Goal: Use online tool/utility: Utilize a website feature to perform a specific function

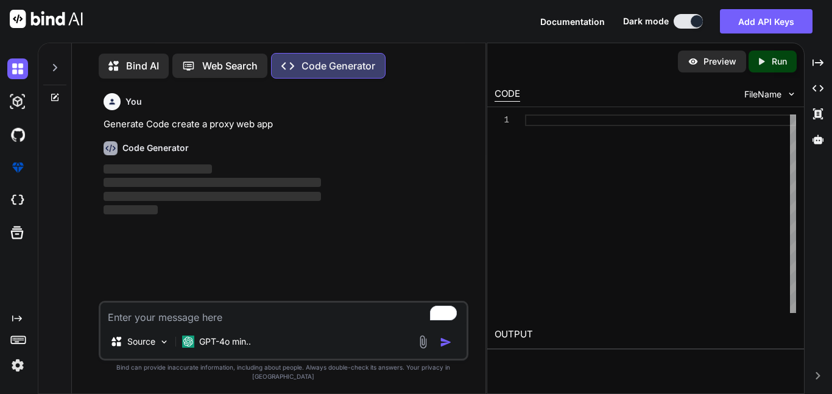
scroll to position [5, 0]
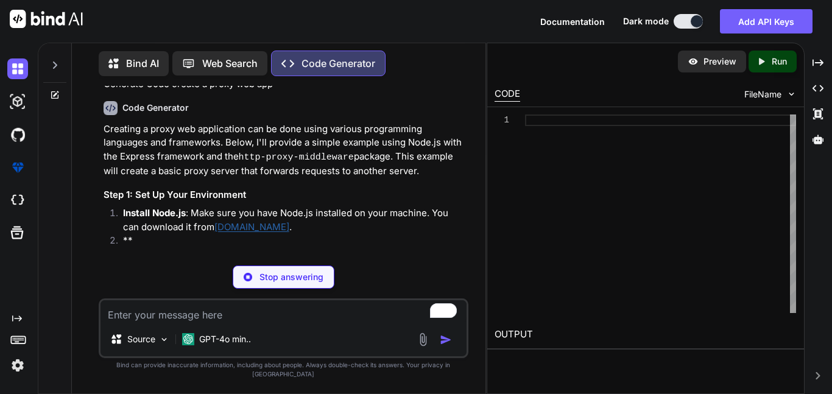
scroll to position [45, 0]
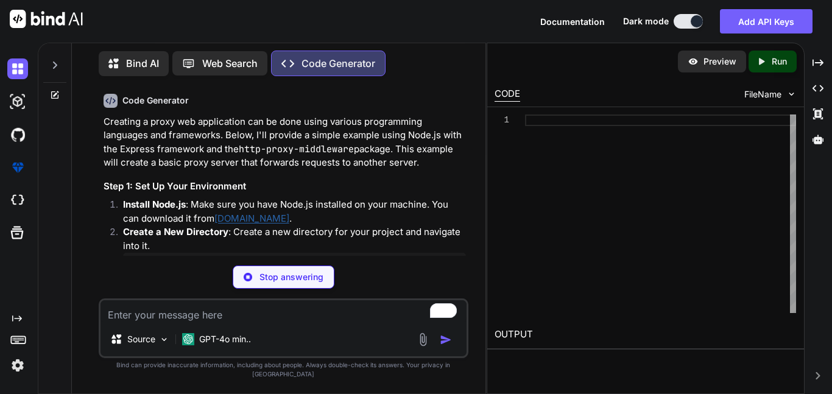
type textarea "x"
type textarea "w"
type textarea "x"
type textarea "wi"
type textarea "x"
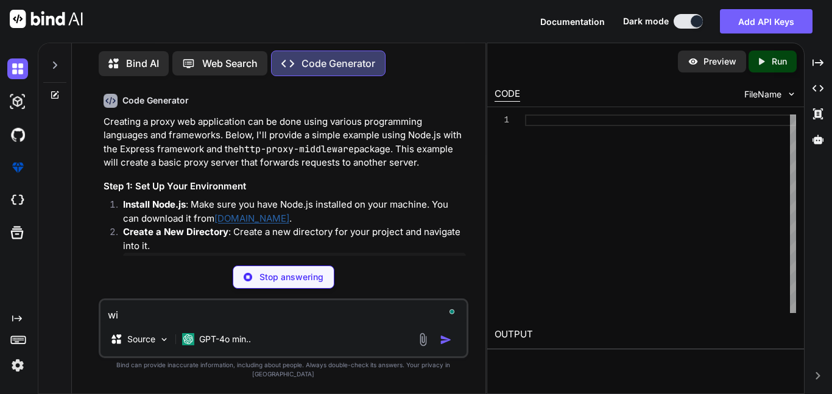
type textarea "wit"
type textarea "x"
type textarea "with"
type textarea "x"
type textarea "witho"
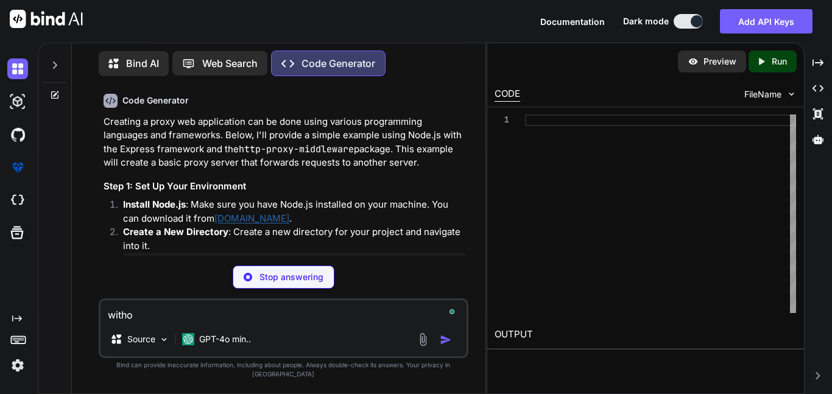
type textarea "x"
type textarea "withou"
type textarea "x"
type textarea "withoug"
type textarea "x"
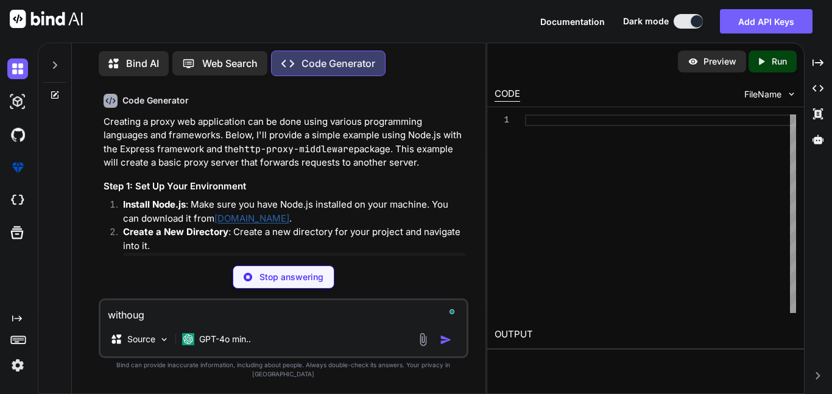
type textarea "withougg"
type textarea "x"
type textarea "withouggh"
type textarea "x"
type textarea "withougg"
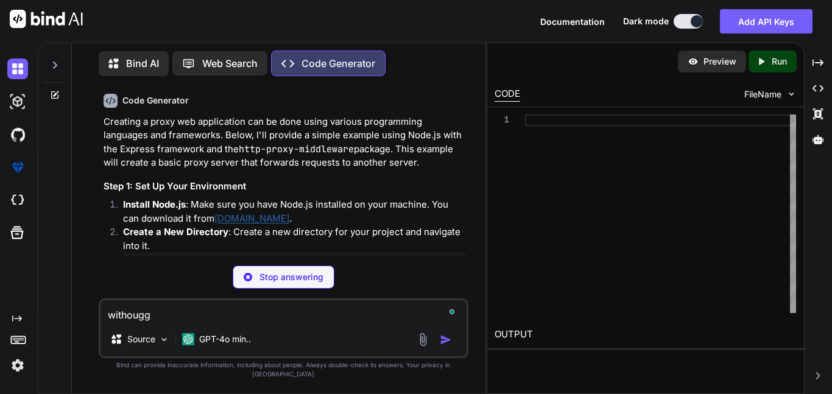
type textarea "x"
type textarea "withoug"
type textarea "x"
type textarea "withough"
type textarea "x"
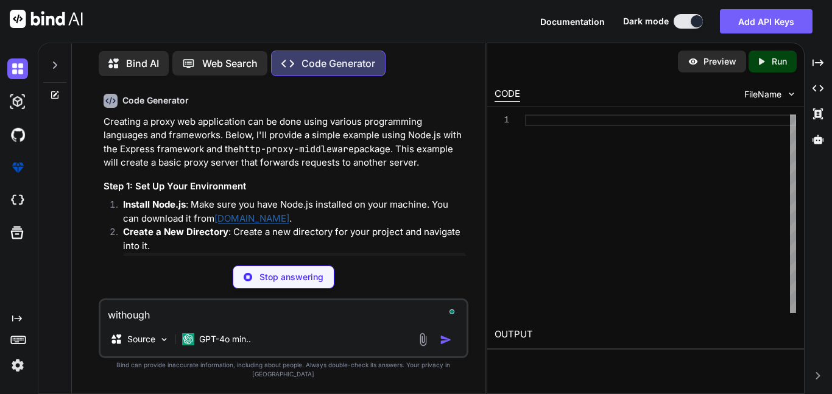
type textarea "withought"
type textarea "x"
type textarea "withought"
type textarea "x"
type textarea "withought n"
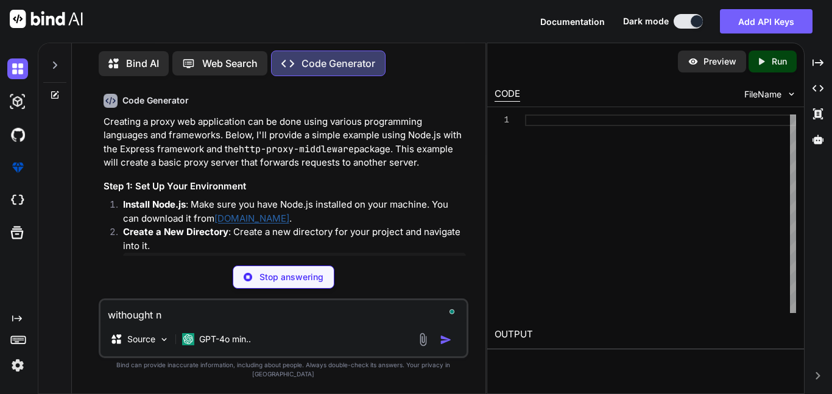
type textarea "x"
type textarea "withought no"
type textarea "x"
type textarea "withought nod"
type textarea "x"
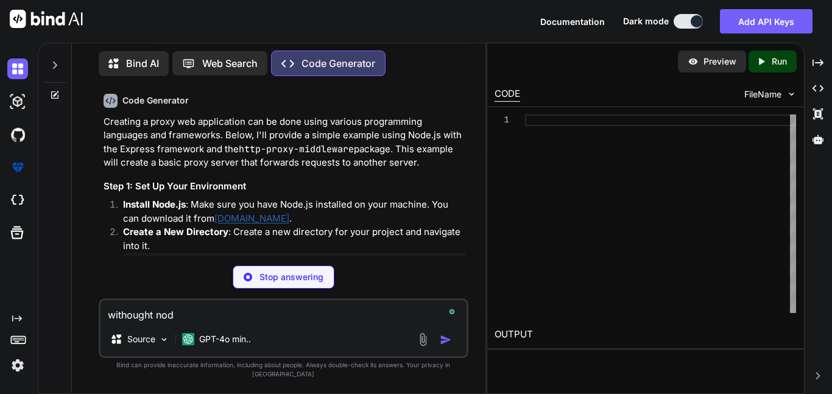
type textarea "withought node"
type textarea "x"
type textarea "withought node"
type textarea "x"
type textarea "withought node"
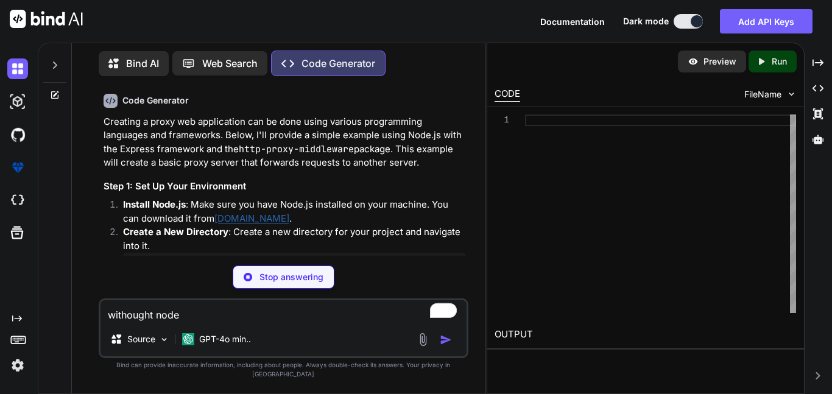
type textarea "x"
type textarea "withought node,"
type textarea "x"
type textarea "withought node,j"
type textarea "x"
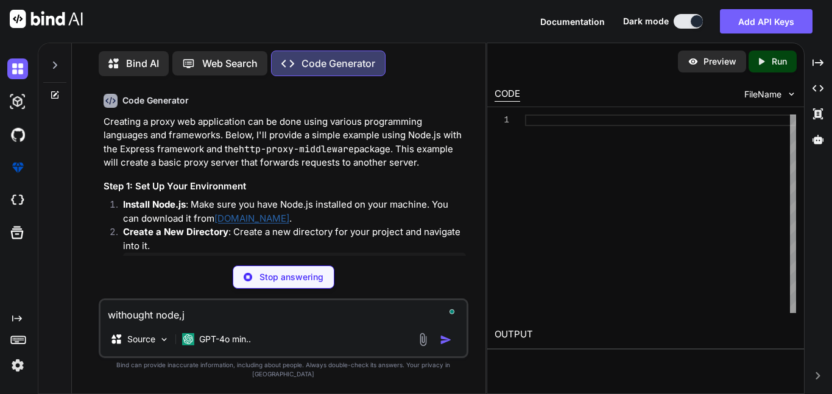
type textarea "withought node,js"
type textarea "x"
type textarea "withought node,js"
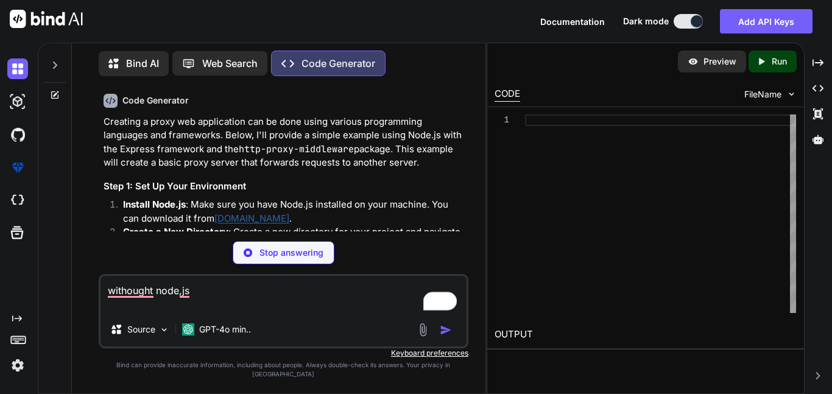
type textarea "x"
type textarea "withought node,js"
click at [315, 264] on div "Stop answering" at bounding box center [284, 252] width 102 height 23
type textarea "x"
type textarea "mkdir proxy-web-app cd proxy-web-app"
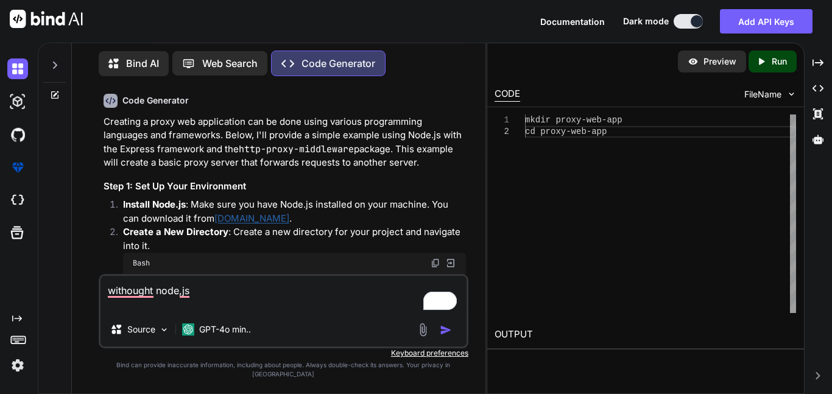
click at [444, 336] on img "button" at bounding box center [446, 330] width 12 height 12
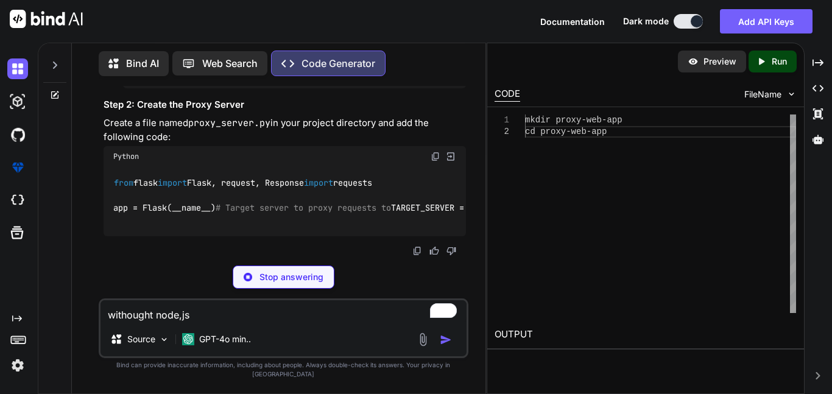
scroll to position [1490, 0]
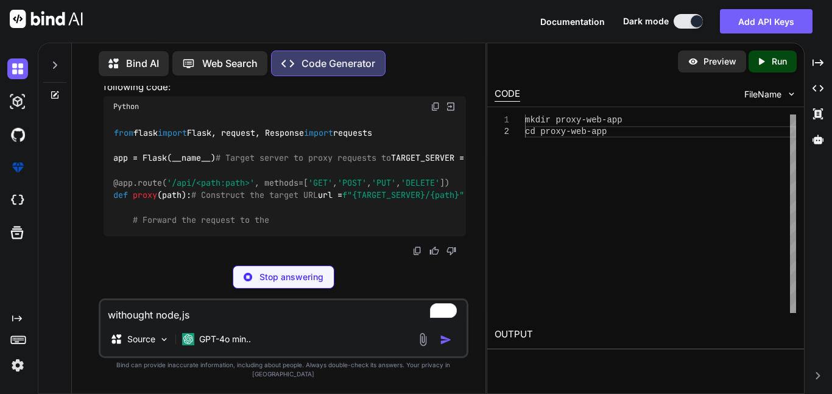
click at [228, 322] on textarea "withought node,js" at bounding box center [284, 311] width 366 height 22
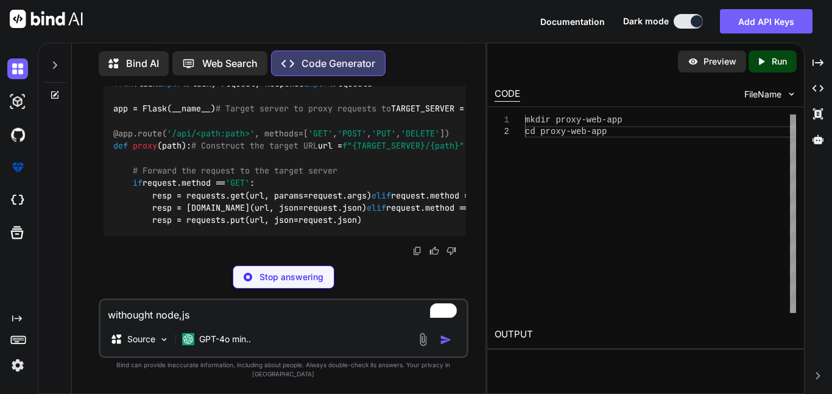
type textarea "x"
type textarea "n"
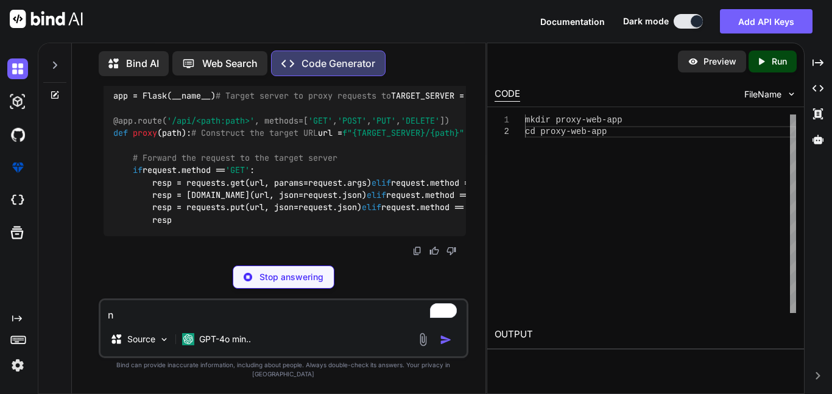
type textarea "x"
type textarea "no"
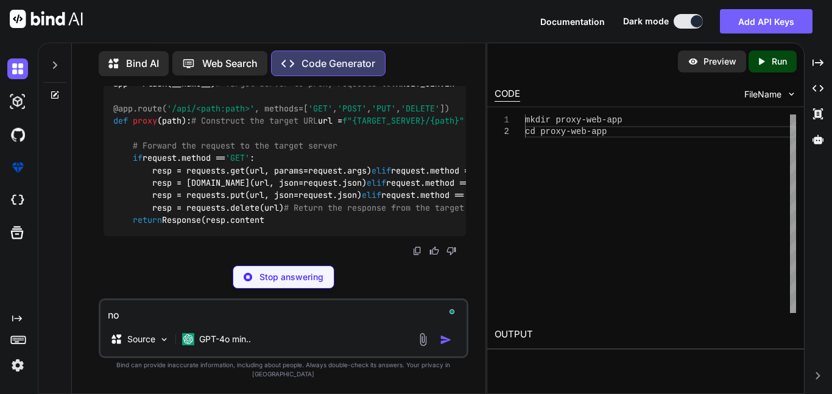
type textarea "x"
type textarea "no"
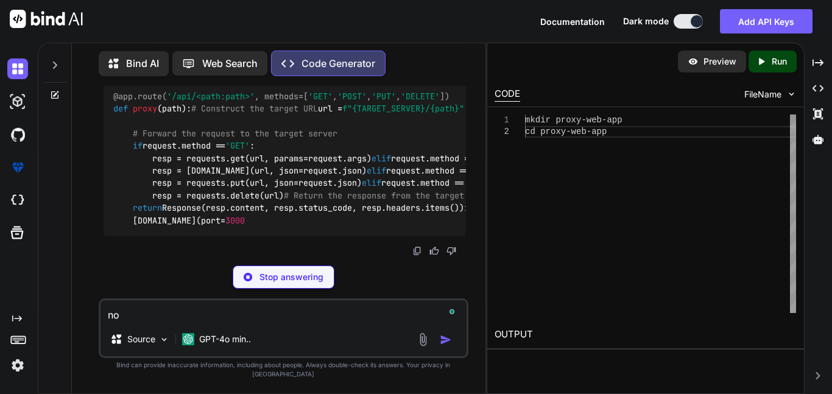
type textarea "x"
type textarea "no b"
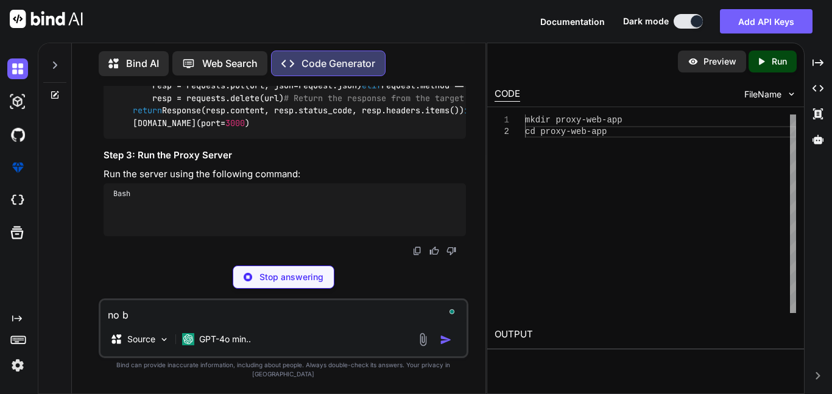
type textarea "x"
type textarea "no ba"
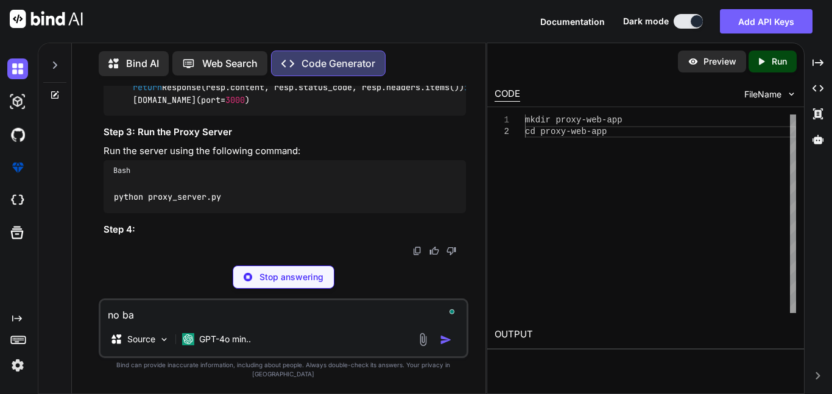
type textarea "x"
type textarea "no bas"
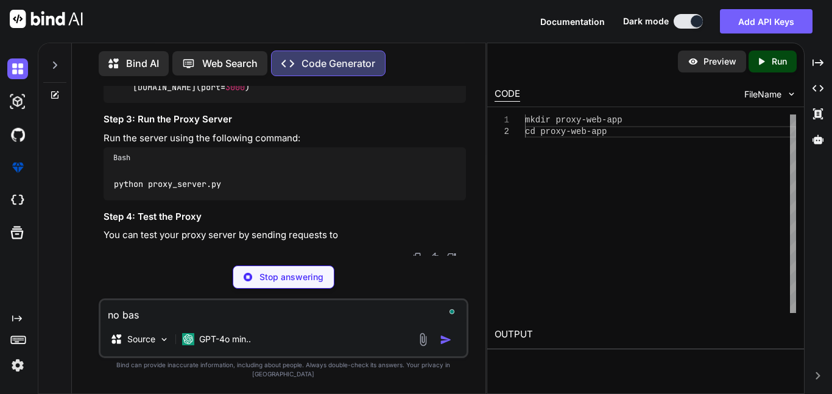
type textarea "x"
type textarea "no bash"
type textarea "x"
type textarea "no bash"
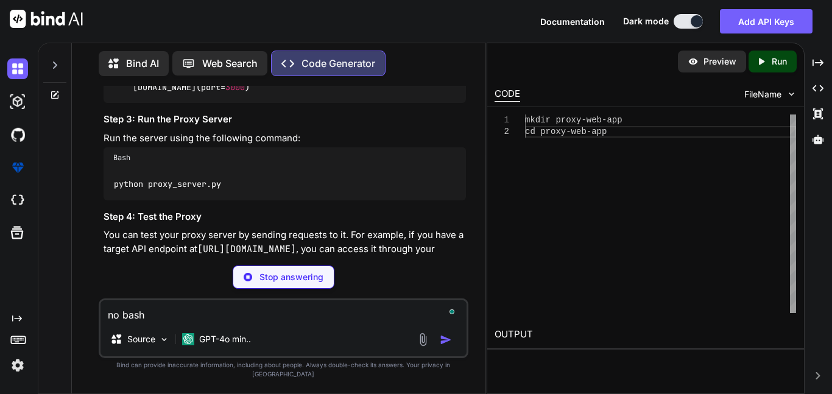
type textarea "x"
type textarea "no bash c"
type textarea "x"
type textarea "no bash co"
type textarea "x"
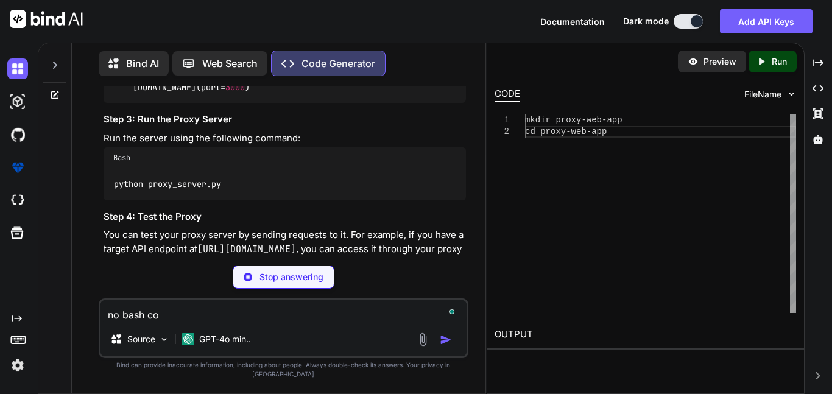
type textarea "no bash com"
type textarea "x"
type textarea "no bash comm"
type textarea "x"
type textarea "no bash comma"
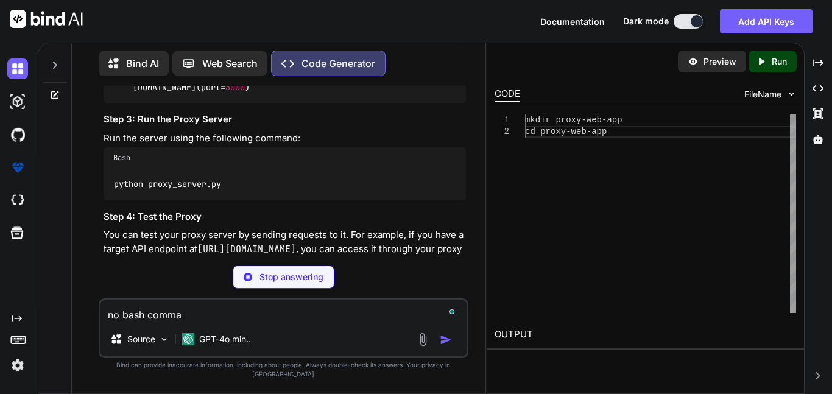
type textarea "x"
type textarea "no bash comman"
type textarea "x"
type textarea "no bash command"
type textarea "x"
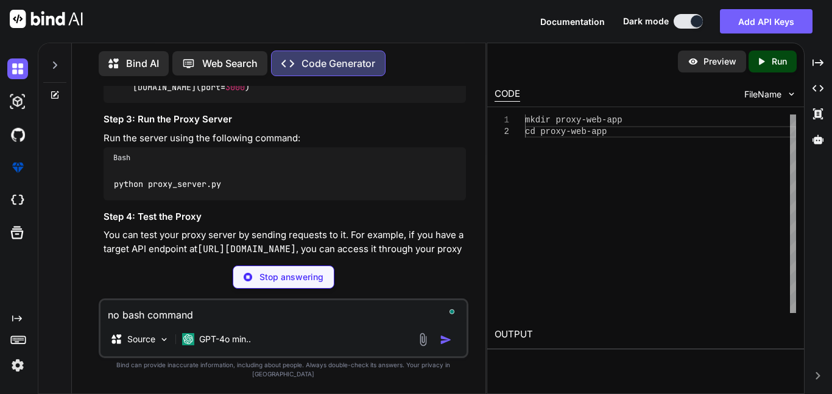
type textarea "no bash commands"
type textarea "x"
type textarea "no bash commands"
type textarea "x"
type textarea "no bash commands e"
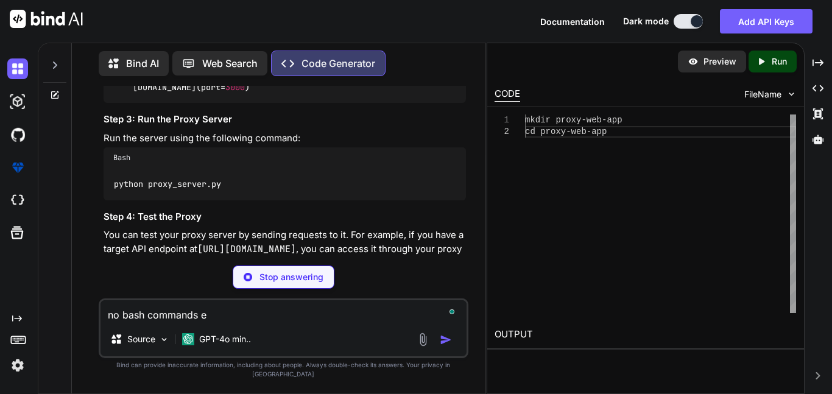
type textarea "x"
type textarea "no bash commands ei"
type textarea "x"
type textarea "no bash commands eit"
type textarea "x"
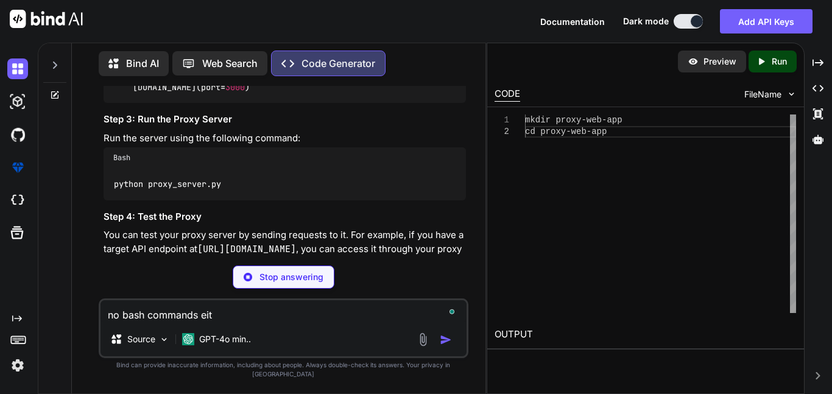
type textarea "no bash commands eith"
type textarea "x"
type textarea "no bash commands eithe"
type textarea "x"
type textarea "no bash commands either"
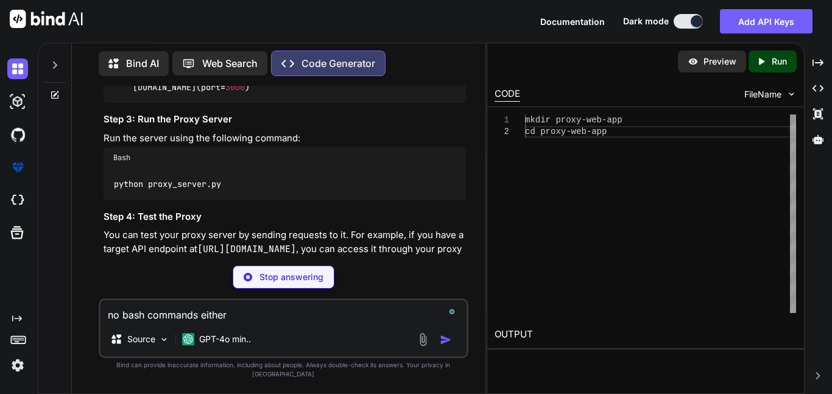
type textarea "x"
type textarea "no bash commands either"
type textarea "x"
type textarea "no bash commands either j"
type textarea "x"
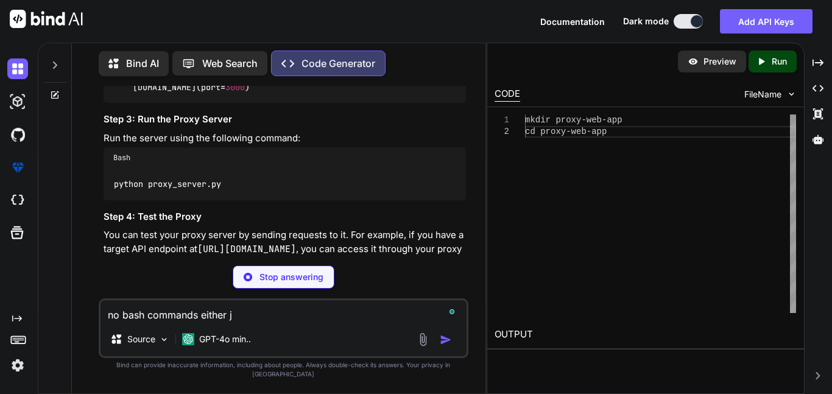
type textarea "no bash commands either ju"
type textarea "x"
type textarea "no bash commands either jus"
type textarea "x"
type textarea "python -m venv proxy-env source proxy-env/bin/activate # On Windows use `proxy-…"
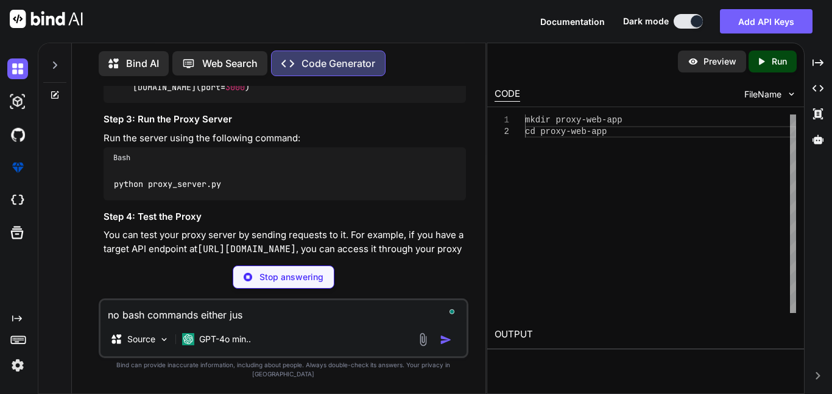
type textarea "no bash commands either just"
type textarea "x"
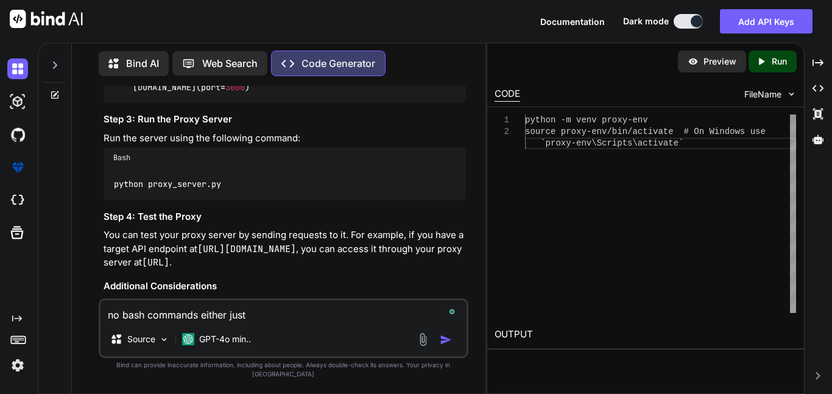
type textarea "no bash commands either just"
type textarea "x"
type textarea "no bash commands either just u"
type textarea "x"
type textarea "no bash commands either just us"
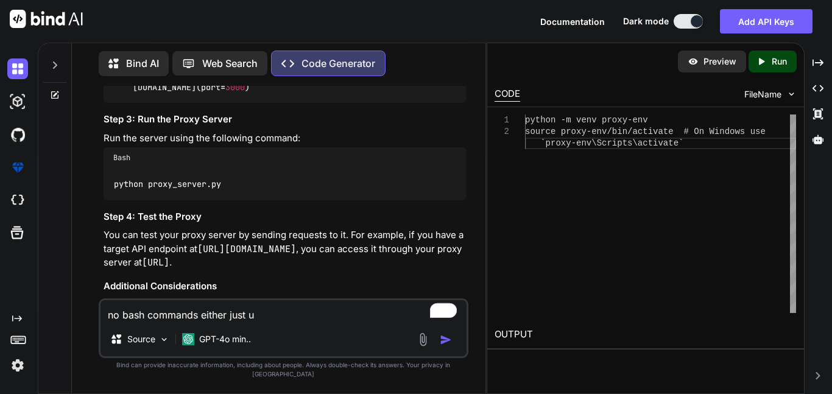
type textarea "x"
type textarea "no bash commands either just use"
type textarea "x"
type textarea "no bash commands either just us"
type textarea "x"
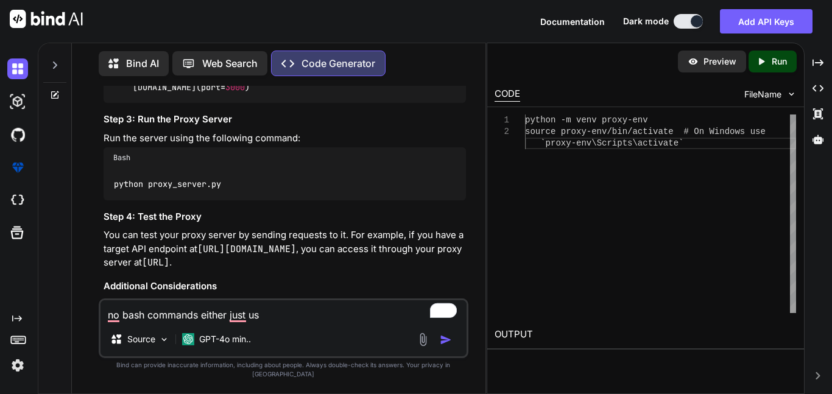
type textarea "no bash commands either just u"
type textarea "x"
type textarea "no bash commands either just"
type textarea "x"
type textarea "no bash commands either just"
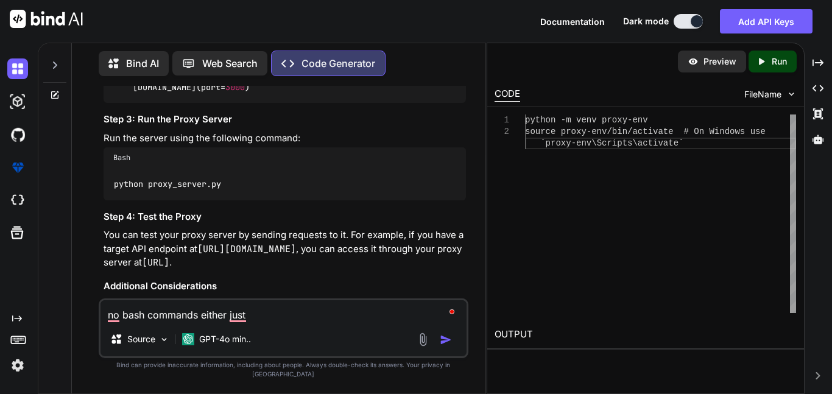
type textarea "x"
type textarea "no bash commands either jus"
type textarea "x"
type textarea "no bash commands either ju"
type textarea "x"
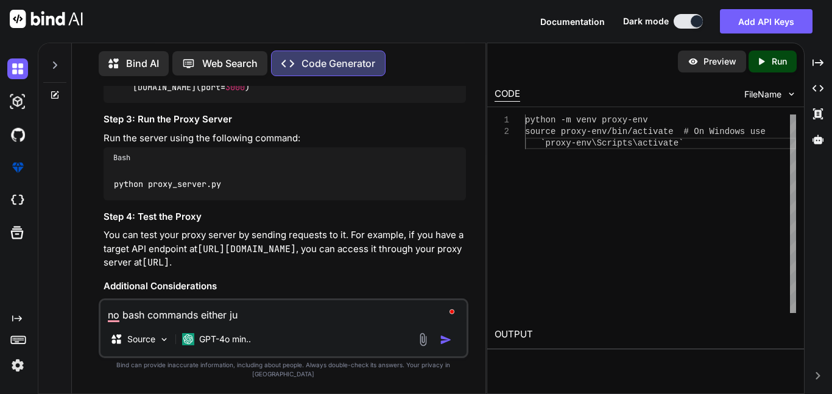
type textarea "no bash commands either j"
type textarea "x"
type textarea "no bash commands either"
type textarea "x"
type textarea "no bash commands either o"
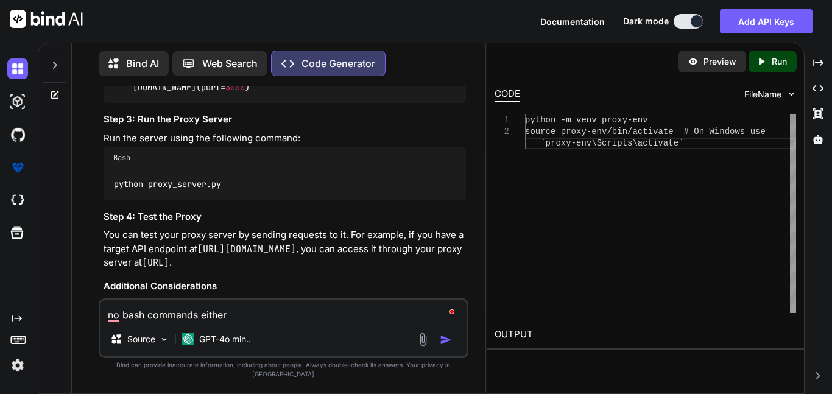
type textarea "x"
type textarea "no bash commands either on"
type textarea "x"
type textarea "no bash commands either onl"
type textarea "x"
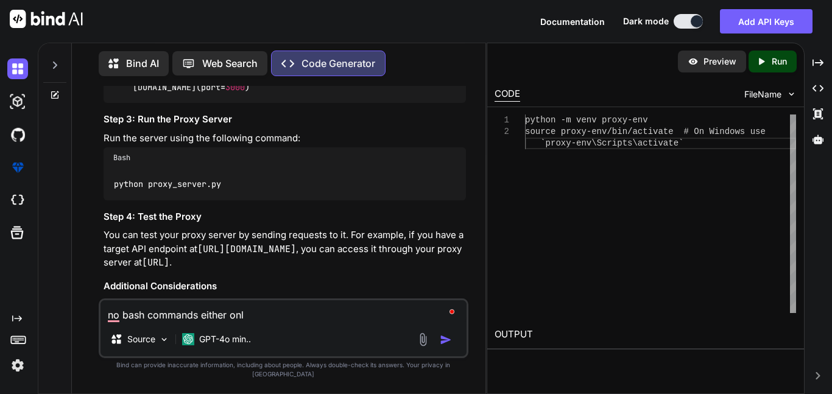
type textarea "no bash commands either only"
type textarea "x"
type textarea "no bash commands either only"
type textarea "x"
type textarea "no bash commands either only f"
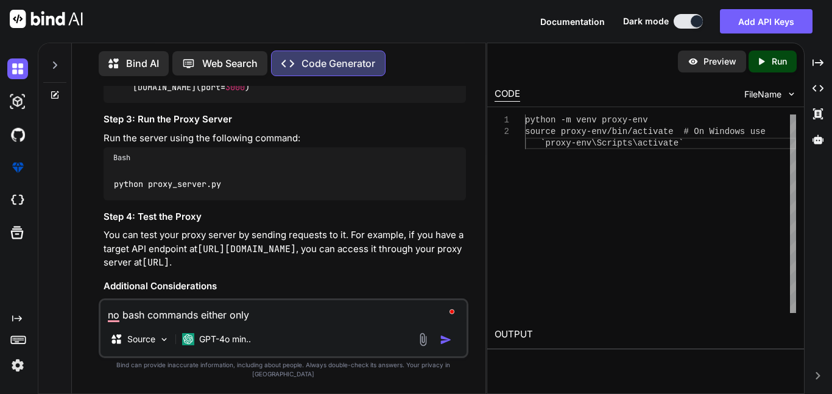
type textarea "x"
type textarea "no bash commands either only fo"
type textarea "x"
type textarea "no bash commands either only for"
type textarea "x"
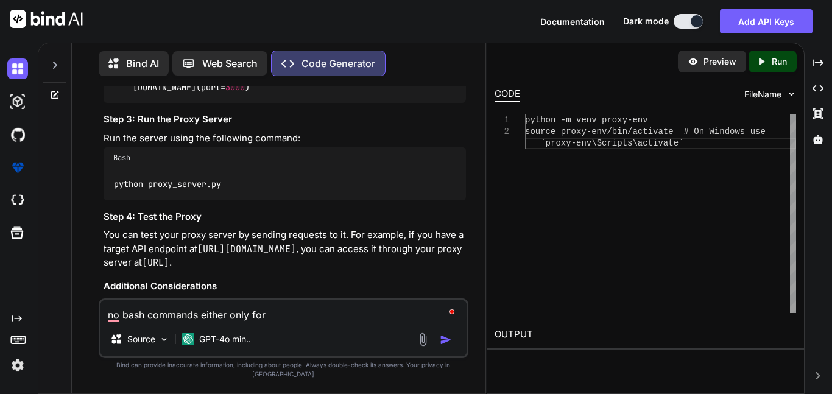
type textarea "no bash commands either only for"
type textarea "x"
type textarea "no bash commands either only for u"
type textarea "x"
type textarea "no bash commands either only for us"
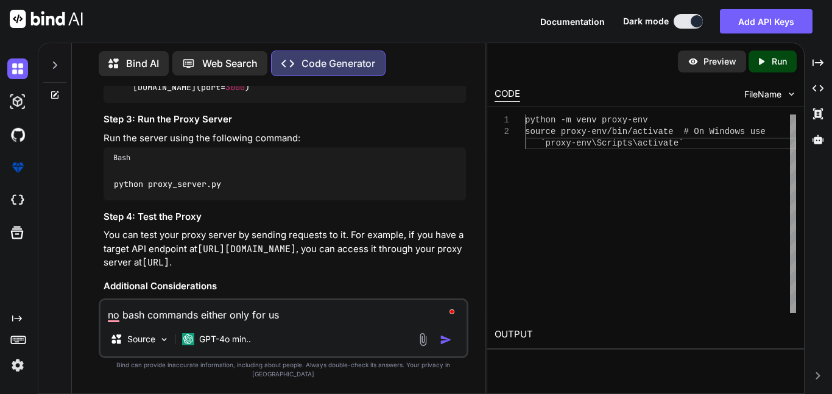
type textarea "x"
type textarea "no bash commands either only for use"
type textarea "x"
type textarea "no bash commands either only for use"
type textarea "x"
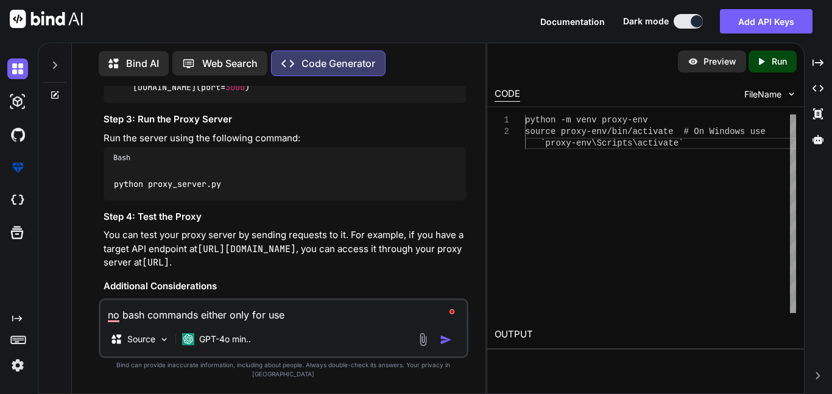
type textarea "no bash commands either only for use i"
type textarea "x"
type textarea "no bash commands either only for use in"
type textarea "x"
type textarea "no bash commands either only for use in"
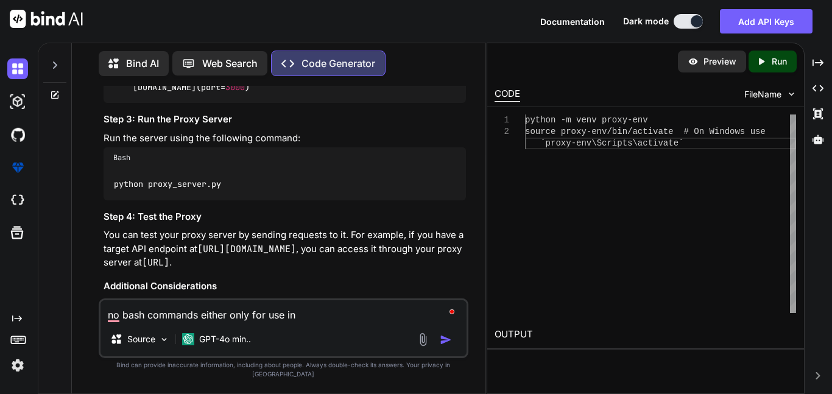
type textarea "x"
type textarea "no bash commands either only for use in w"
type textarea "x"
type textarea "no bash commands either only for use in we"
type textarea "x"
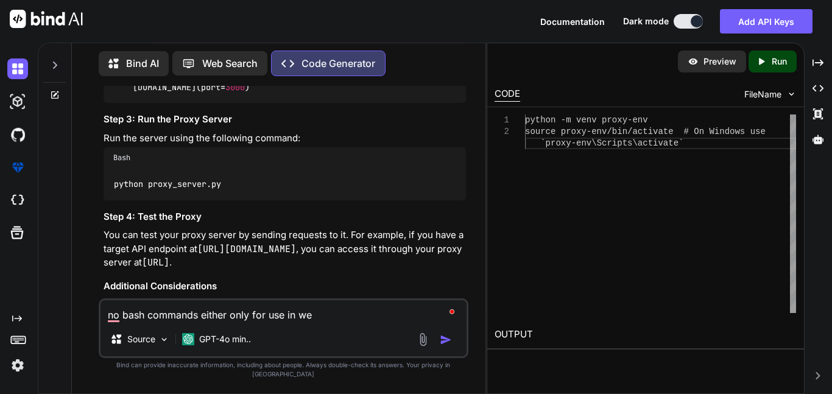
type textarea "no bash commands either only for use in web"
type textarea "x"
type textarea "no bash commands either only for use in web"
type textarea "x"
type textarea "no bash commands either only for use in web b"
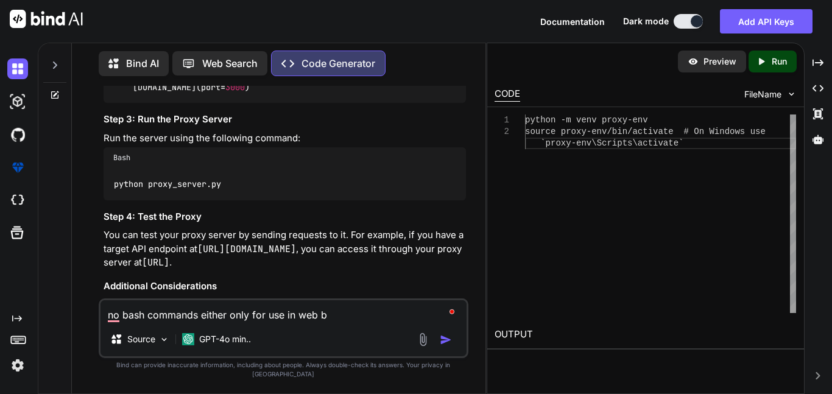
type textarea "x"
type textarea "no bash commands either only for use in web br"
type textarea "x"
type textarea "no bash commands either only for use in web bro"
type textarea "x"
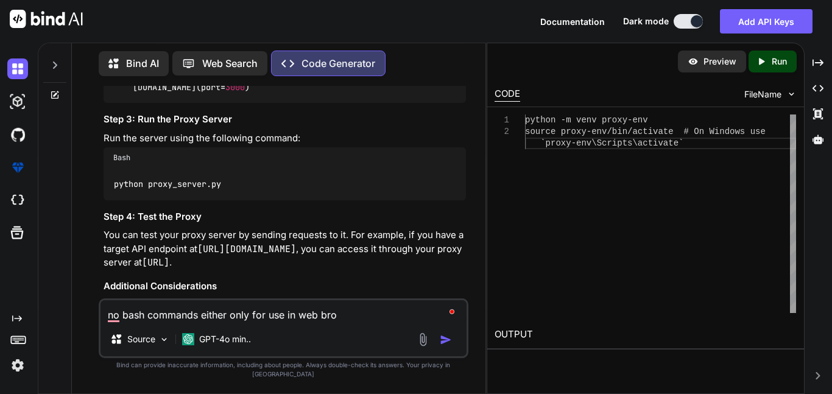
type textarea "no bash commands either only for use in web brow"
type textarea "x"
type textarea "no bash commands either only for use in web brows"
type textarea "x"
type textarea "no bash commands either only for use in web browse"
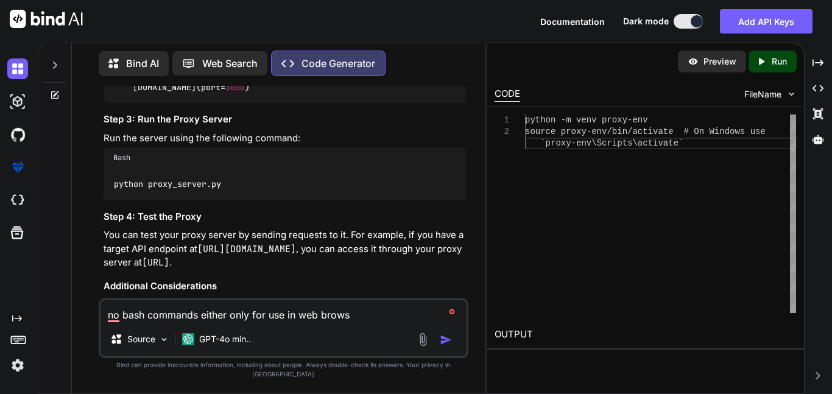
type textarea "x"
type textarea "no bash commands either only for use in web browser"
type textarea "x"
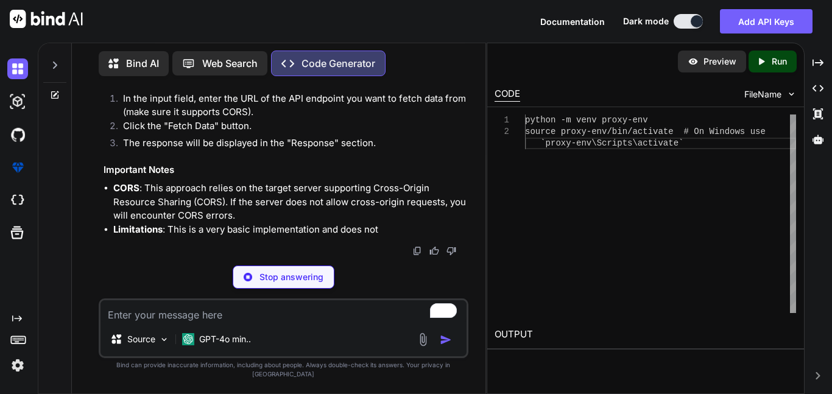
scroll to position [3259, 0]
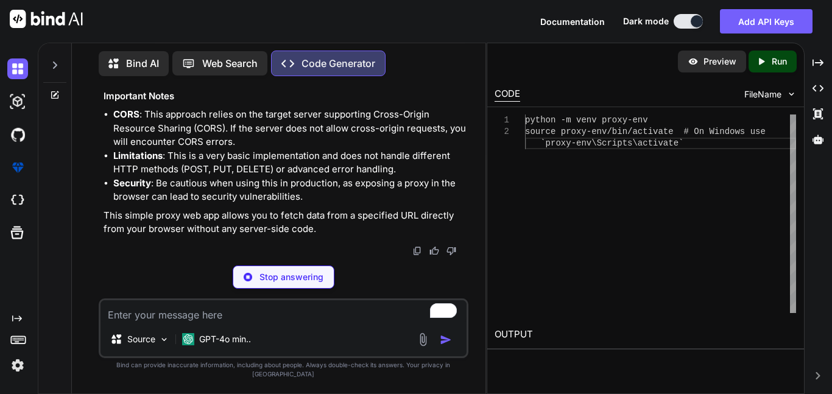
type textarea "x"
type textarea "} }); </script> </body> </html>"
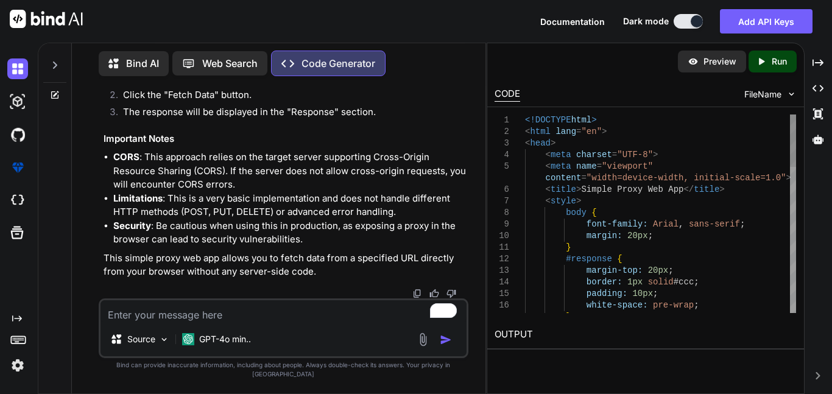
type textarea "x"
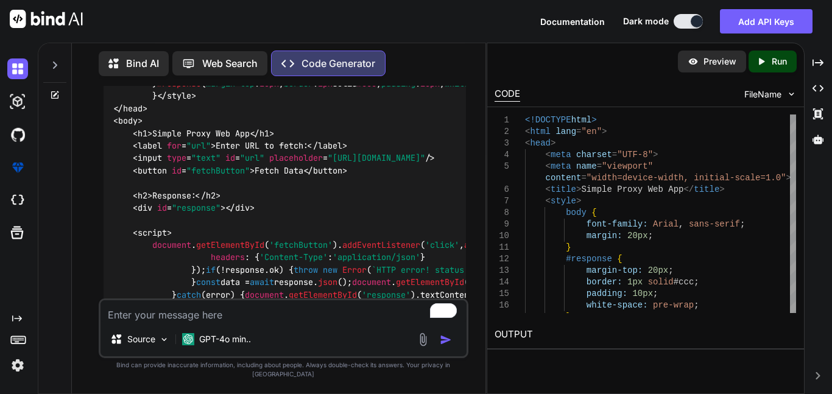
scroll to position [2281, 0]
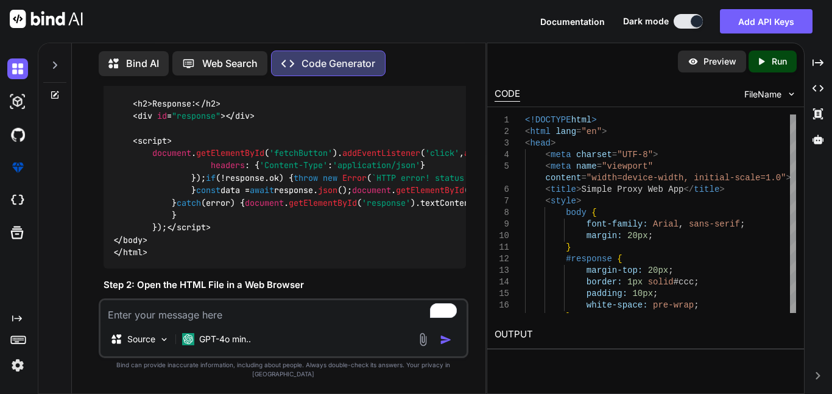
click at [417, 118] on div "You Generate Code create a proxy web app Code Generator Creating a proxy web ap…" at bounding box center [284, 192] width 367 height 213
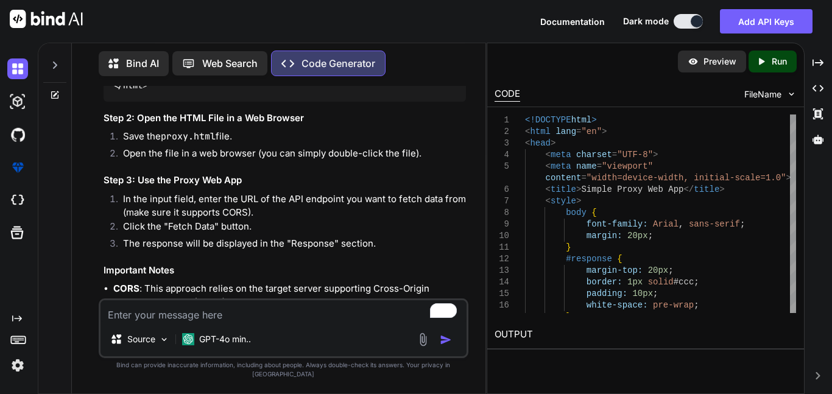
scroll to position [2417, 0]
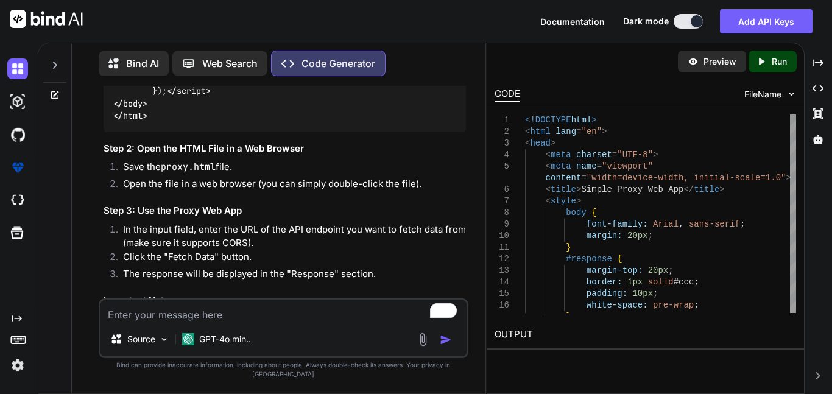
click at [250, 317] on textarea "To enrich screen reader interactions, please activate Accessibility in Grammarl…" at bounding box center [284, 311] width 366 height 22
type textarea "m"
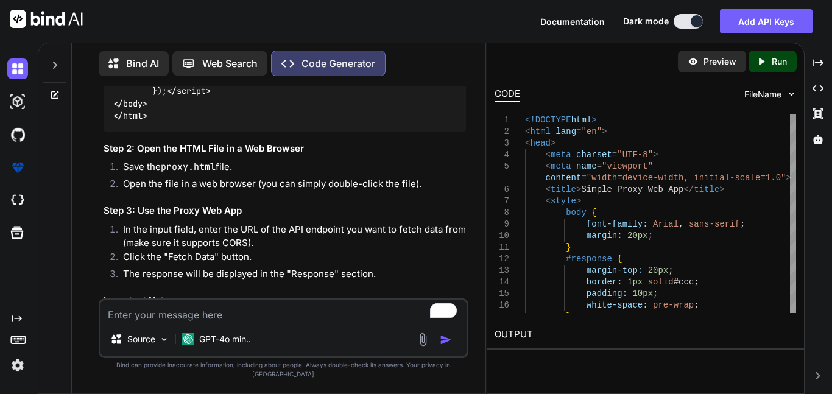
type textarea "x"
type textarea "ma"
type textarea "x"
type textarea "mak"
type textarea "x"
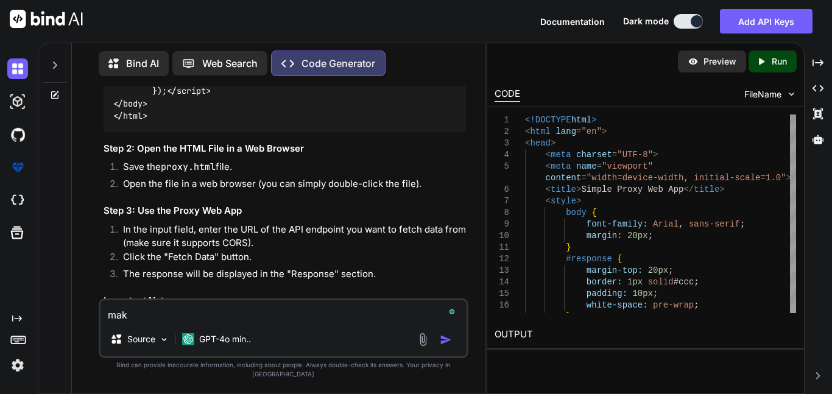
type textarea "make"
type textarea "x"
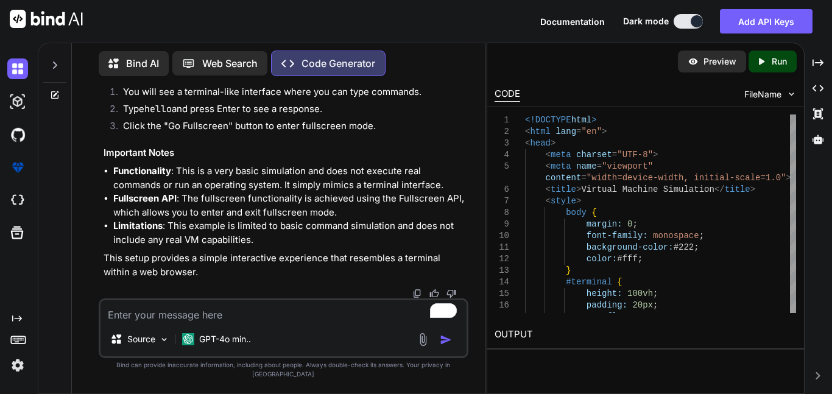
scroll to position [4877, 0]
click at [237, 330] on div "Source GPT-4o min.." at bounding box center [284, 329] width 370 height 60
click at [239, 322] on textarea "To enrich screen reader interactions, please activate Accessibility in Grammarl…" at bounding box center [284, 311] width 366 height 22
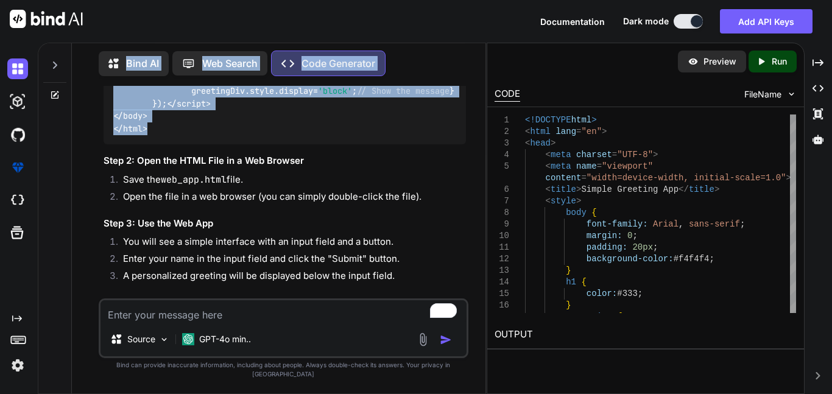
scroll to position [4322, 0]
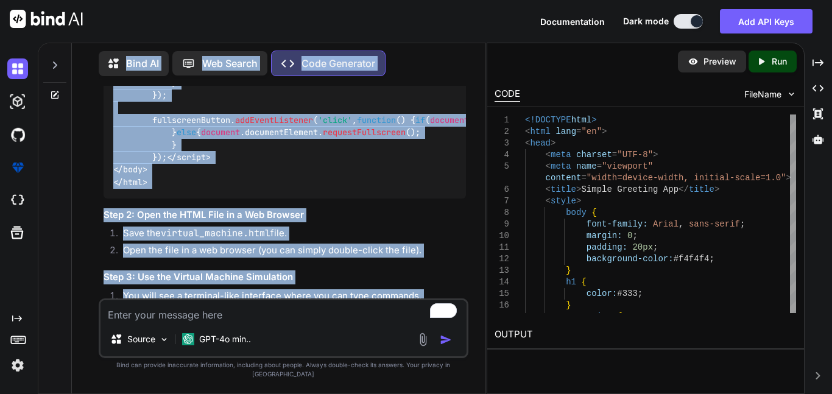
drag, startPoint x: 168, startPoint y: 291, endPoint x: 113, endPoint y: 66, distance: 231.4
click at [113, 66] on div "Bind AI Web Search Created with Pixso. Code Generator You Generate Code create …" at bounding box center [279, 220] width 414 height 348
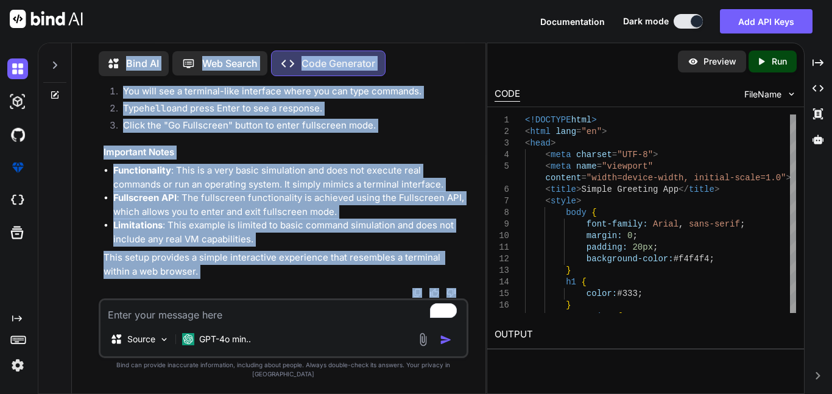
scroll to position [3600, 0]
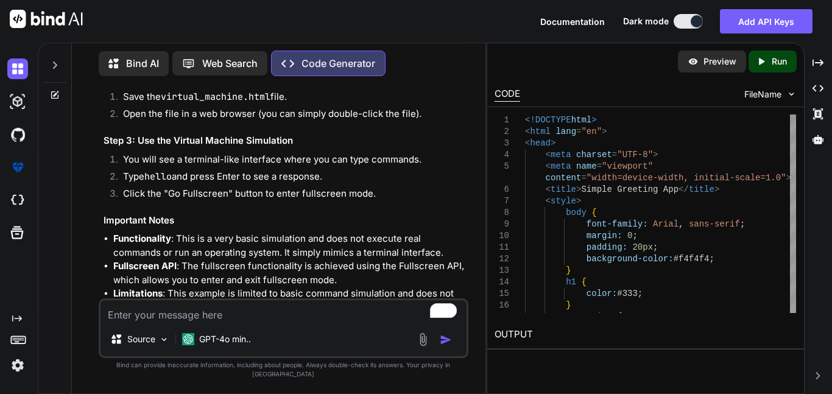
click at [306, 322] on textarea "To enrich screen reader interactions, please activate Accessibility in Grammarl…" at bounding box center [284, 311] width 366 height 22
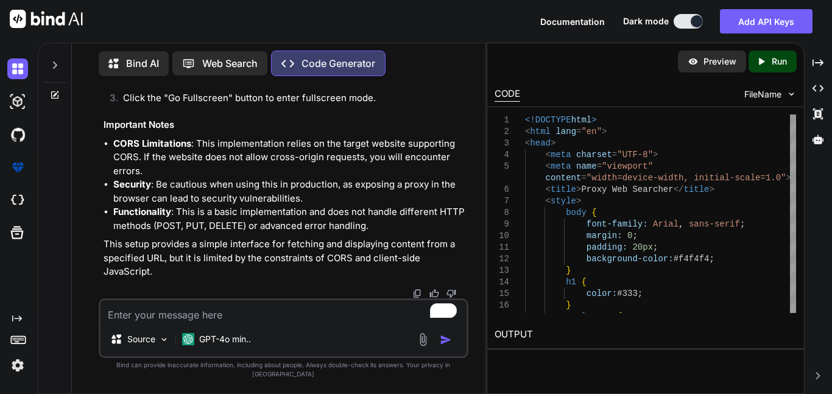
scroll to position [6495, 0]
click at [242, 318] on textarea "To enrich screen reader interactions, please activate Accessibility in Grammarl…" at bounding box center [284, 311] width 366 height 22
paste textarea "A web proxy with HTTPS functionality acts as an intermediary server that facili…"
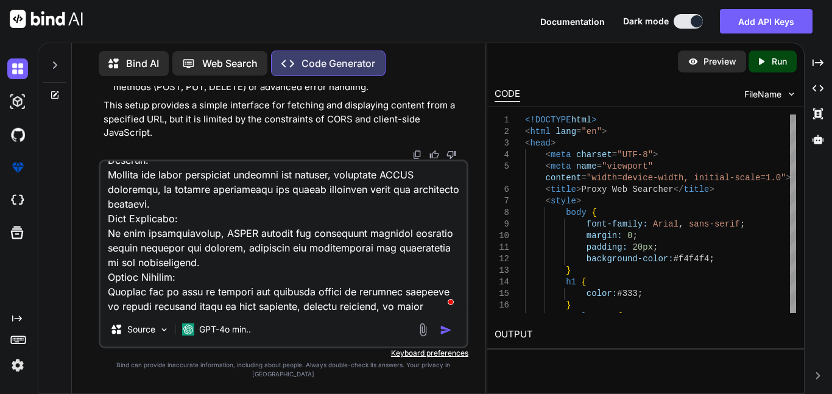
click at [456, 334] on button "button" at bounding box center [448, 330] width 17 height 12
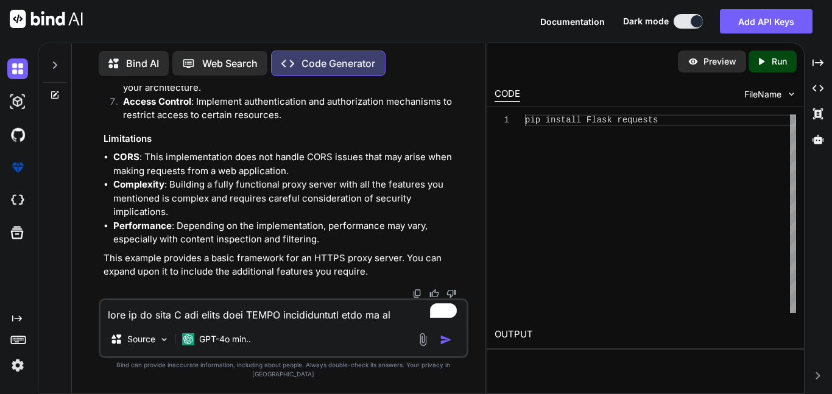
scroll to position [9138, 0]
click at [785, 63] on p "Run" at bounding box center [779, 61] width 15 height 12
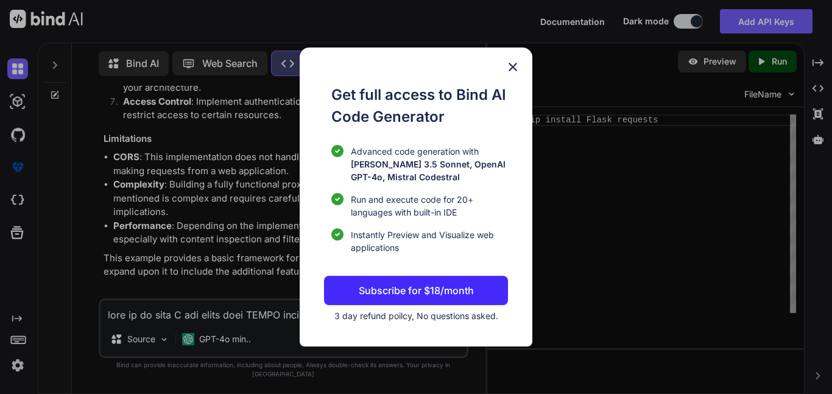
click at [513, 63] on img at bounding box center [513, 67] width 15 height 15
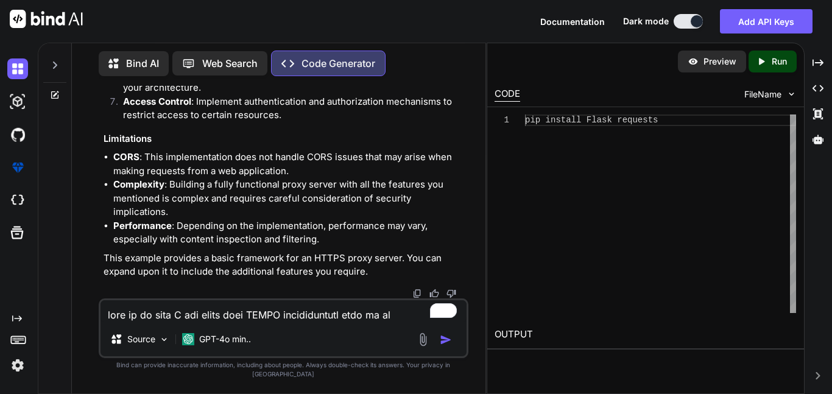
scroll to position [9479, 0]
click at [282, 313] on textarea "To enrich screen reader interactions, please activate Accessibility in Grammarl…" at bounding box center [284, 311] width 366 height 22
click at [444, 346] on img "button" at bounding box center [446, 340] width 12 height 12
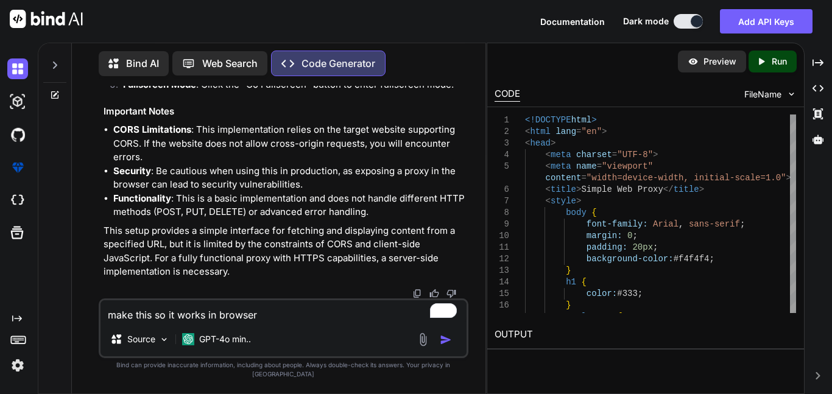
scroll to position [9861, 0]
